Goal: Transaction & Acquisition: Download file/media

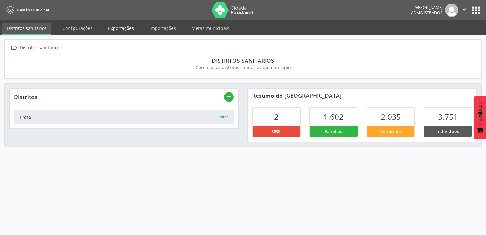
click at [110, 26] on link "Exportações" at bounding box center [121, 28] width 35 height 11
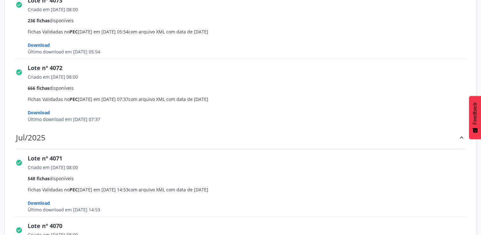
scroll to position [496, 0]
click at [48, 112] on span "Download" at bounding box center [39, 112] width 22 height 6
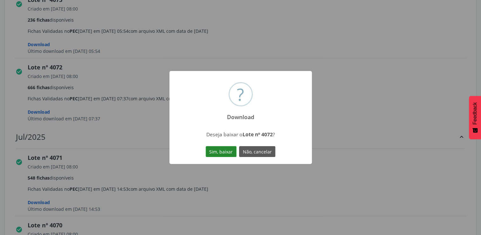
click at [220, 154] on button "Sim, baixar" at bounding box center [221, 151] width 31 height 11
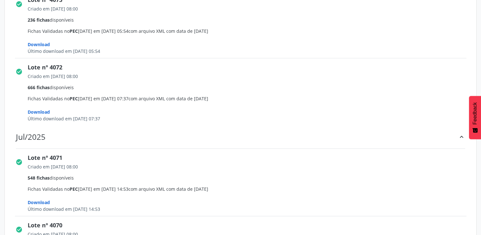
click at [41, 45] on span "Download" at bounding box center [39, 44] width 22 height 6
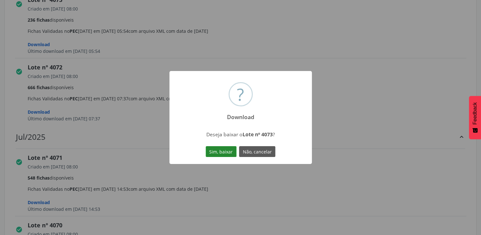
click at [214, 156] on button "Sim, baixar" at bounding box center [221, 151] width 31 height 11
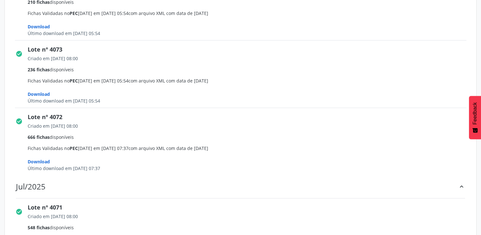
scroll to position [445, 0]
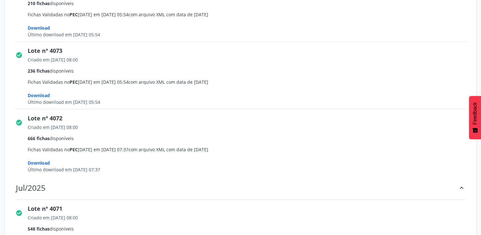
click at [38, 25] on span "Download" at bounding box center [39, 28] width 22 height 6
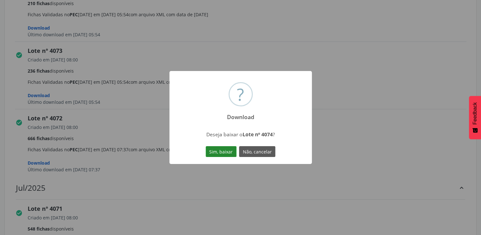
click at [209, 149] on button "Sim, baixar" at bounding box center [221, 151] width 31 height 11
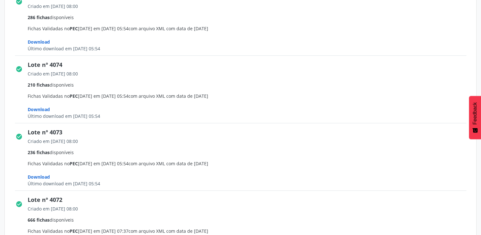
scroll to position [356, 0]
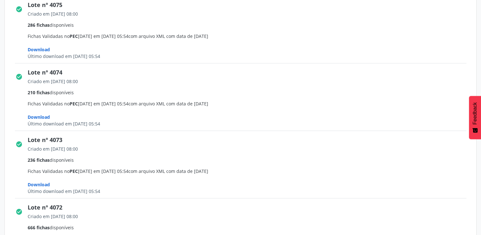
click at [41, 49] on span "Download" at bounding box center [39, 49] width 22 height 6
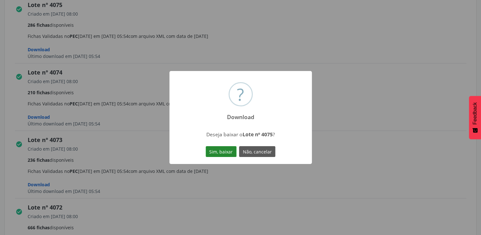
click at [228, 148] on button "Sim, baixar" at bounding box center [221, 151] width 31 height 11
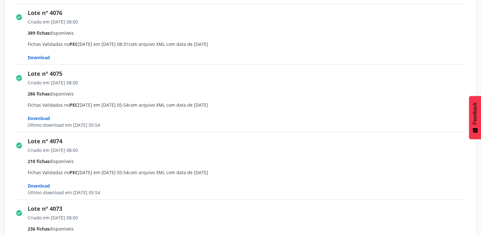
scroll to position [280, 0]
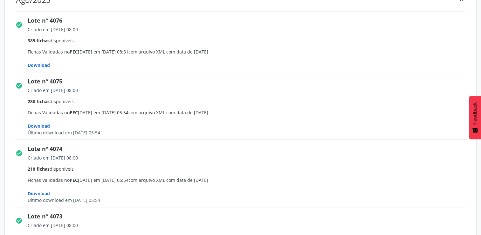
click at [49, 65] on span "Download" at bounding box center [39, 65] width 22 height 6
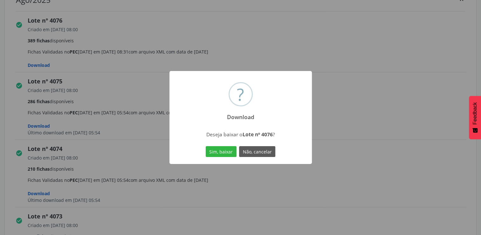
click at [220, 146] on div "Sim, baixar Não, cancelar" at bounding box center [240, 151] width 73 height 13
click at [220, 148] on button "Sim, baixar" at bounding box center [221, 151] width 31 height 11
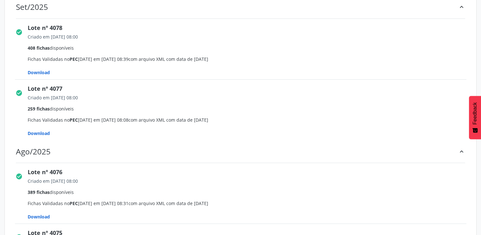
scroll to position [114, 0]
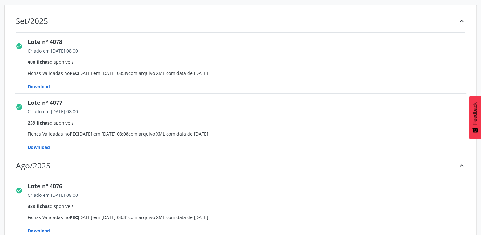
click at [43, 148] on span "Download" at bounding box center [39, 147] width 22 height 6
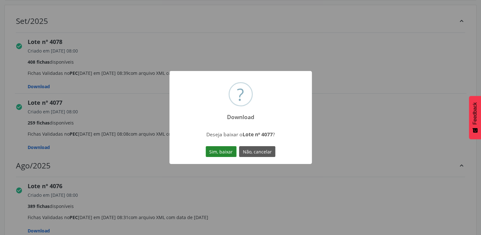
click at [211, 150] on button "Sim, baixar" at bounding box center [221, 151] width 31 height 11
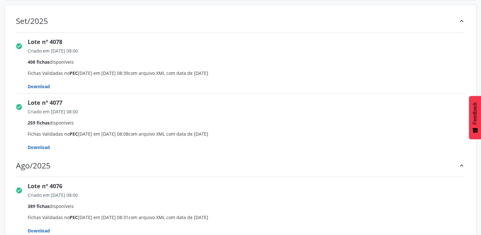
click at [43, 84] on span "Download" at bounding box center [39, 86] width 22 height 6
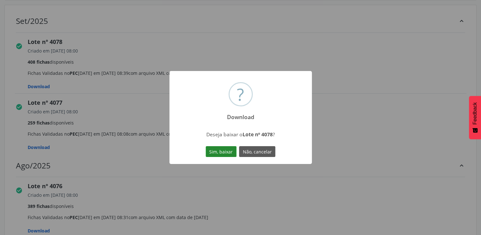
click at [227, 146] on button "Sim, baixar" at bounding box center [221, 151] width 31 height 11
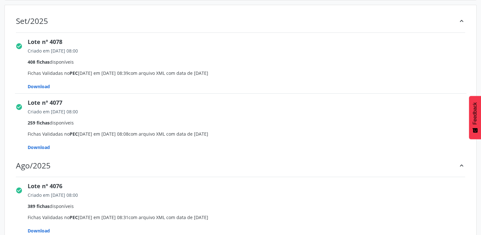
click at [135, 33] on div "check_circle Lote nº 4078 Criado em [DATE] 08:00 408 fichas disponíveis Fichas …" at bounding box center [240, 63] width 460 height 60
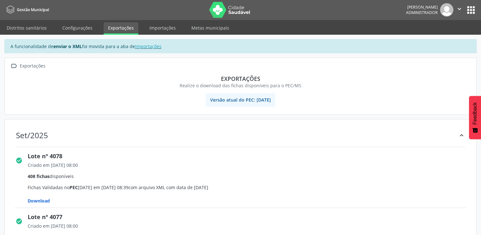
scroll to position [0, 0]
